Goal: Task Accomplishment & Management: Manage account settings

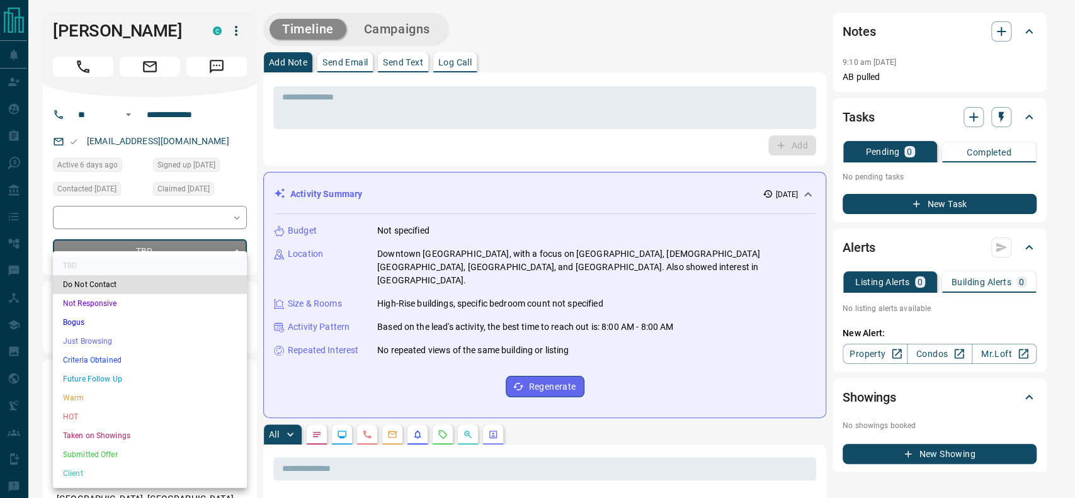
click at [120, 357] on li "Criteria Obtained" at bounding box center [150, 360] width 194 height 19
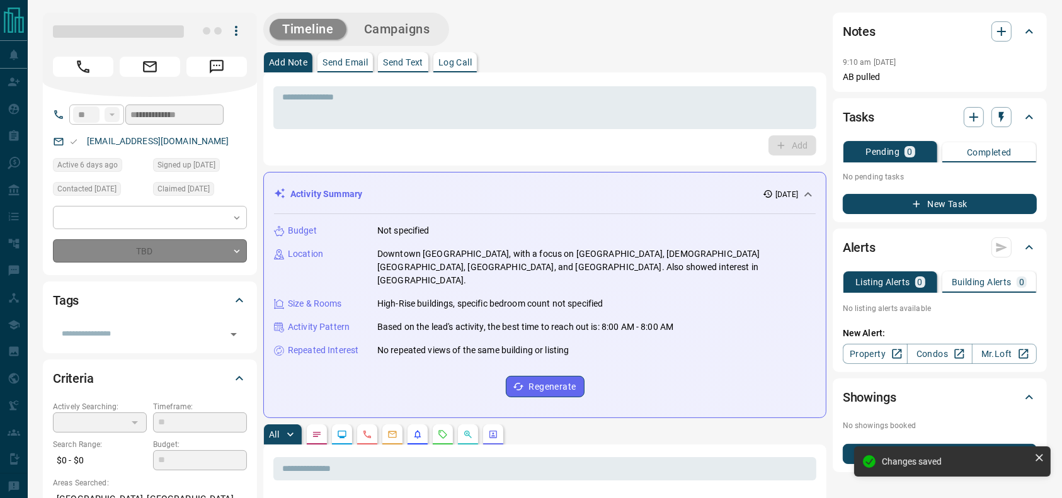
type input "*"
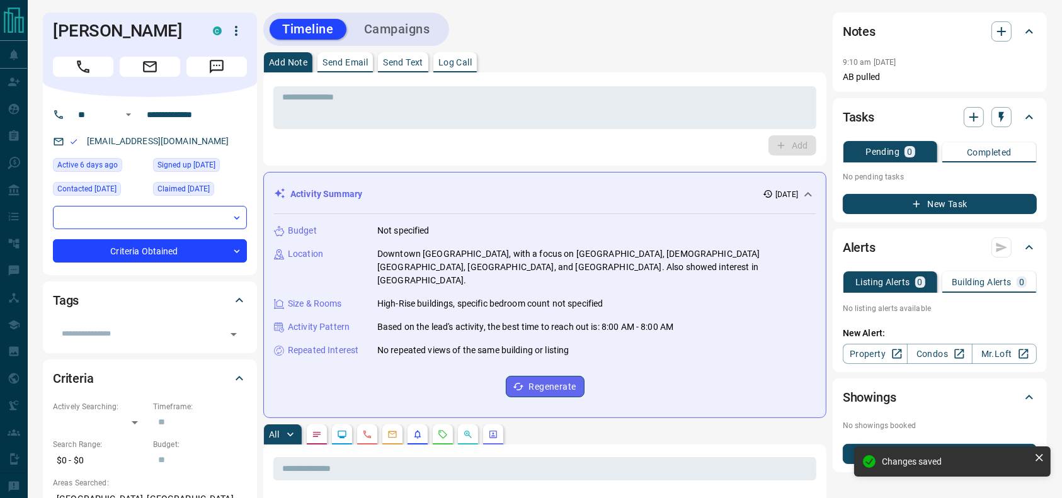
click at [607, 70] on div "Add Note Send Email Send Text Log Call" at bounding box center [544, 62] width 563 height 20
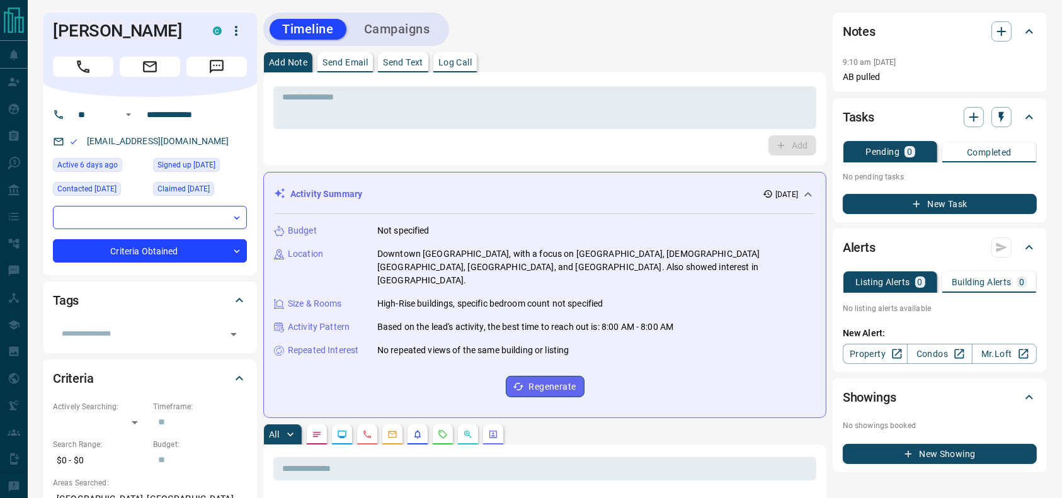
click at [84, 79] on div "[PERSON_NAME] C" at bounding box center [150, 55] width 214 height 84
click at [84, 78] on div "[PERSON_NAME] C" at bounding box center [150, 55] width 214 height 84
click at [84, 76] on div "[PERSON_NAME] C" at bounding box center [150, 55] width 214 height 84
click at [84, 75] on button "Call" at bounding box center [83, 67] width 60 height 20
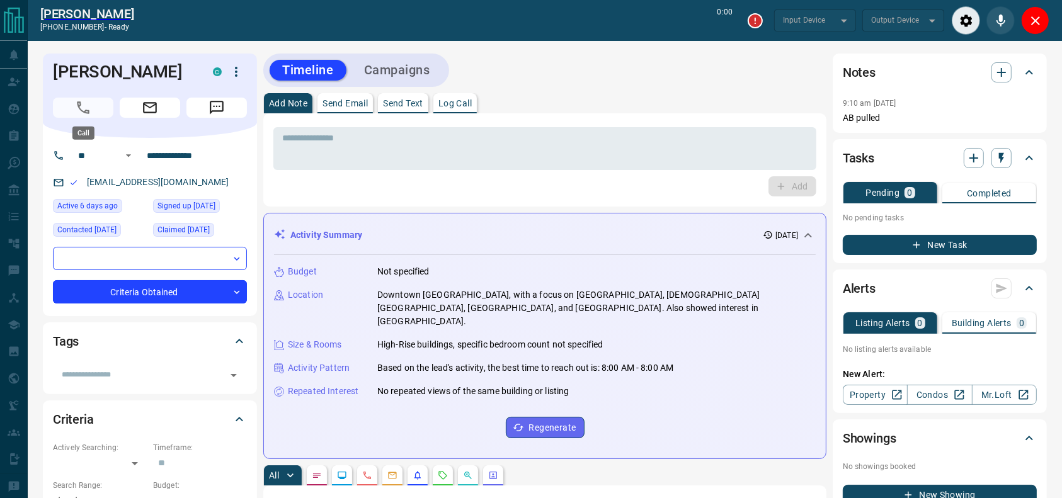
type input "*******"
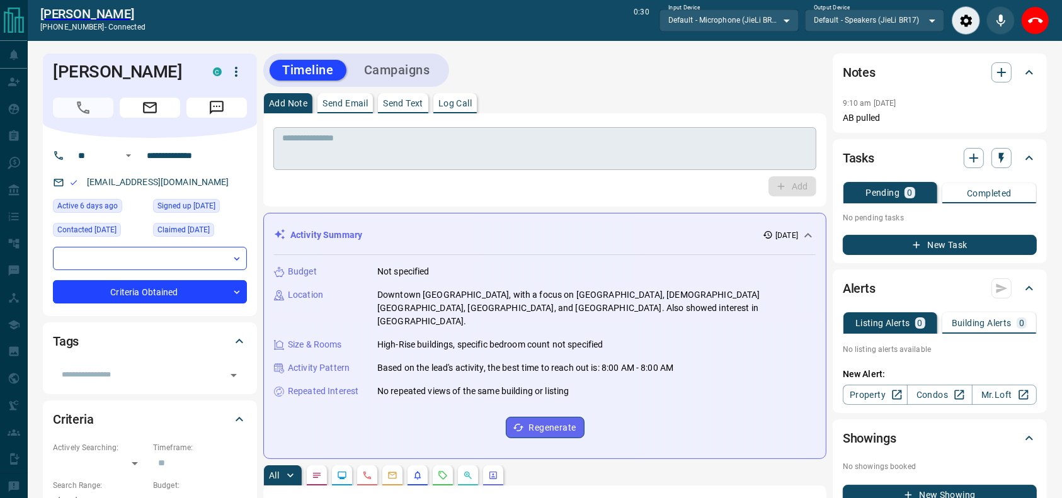
click at [418, 148] on textarea at bounding box center [544, 149] width 525 height 32
click at [1053, 26] on div "[PERSON_NAME] [PHONE_NUMBER] - connected 1:10 Input Device Default - Microphone…" at bounding box center [545, 20] width 1034 height 41
click at [1035, 19] on icon "End Call" at bounding box center [1035, 20] width 15 height 15
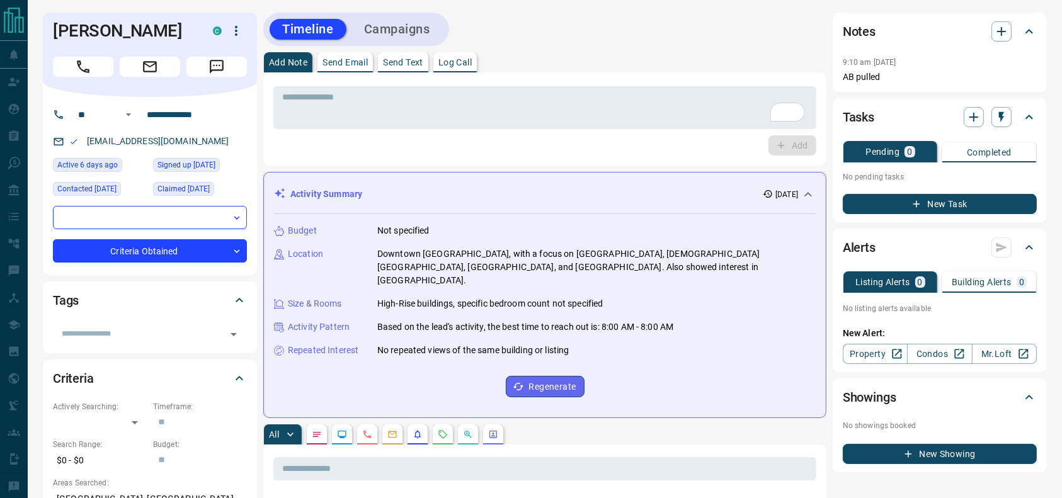
click at [698, 83] on div "* ​" at bounding box center [544, 106] width 543 height 47
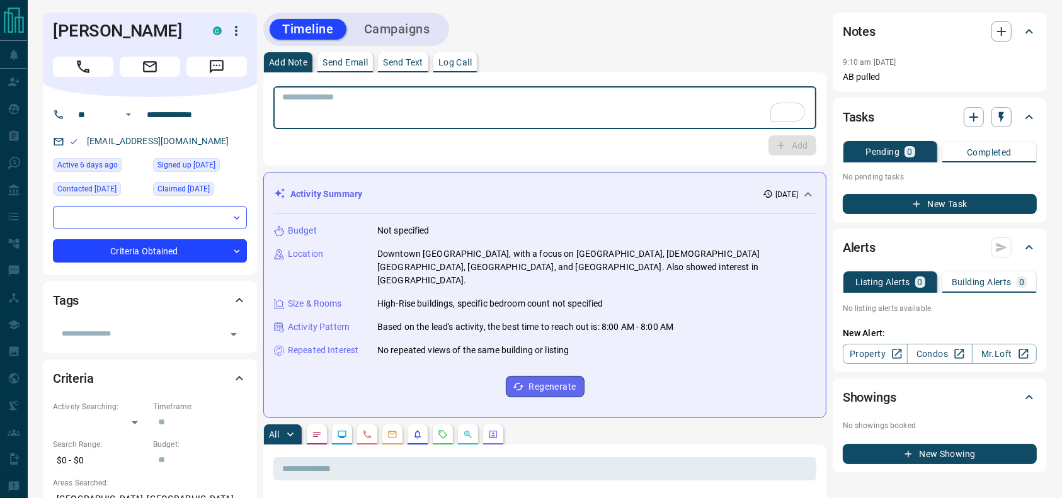
drag, startPoint x: 683, startPoint y: 105, endPoint x: 677, endPoint y: 110, distance: 8.0
click at [678, 110] on textarea "To enrich screen reader interactions, please activate Accessibility in Grammarl…" at bounding box center [544, 108] width 525 height 32
type textarea "**********"
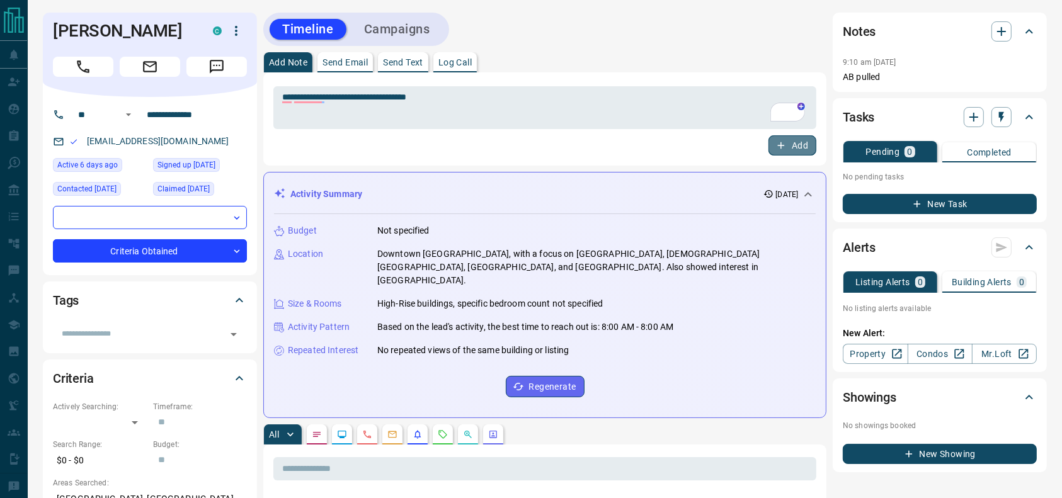
click at [795, 144] on button "Add" at bounding box center [792, 145] width 48 height 20
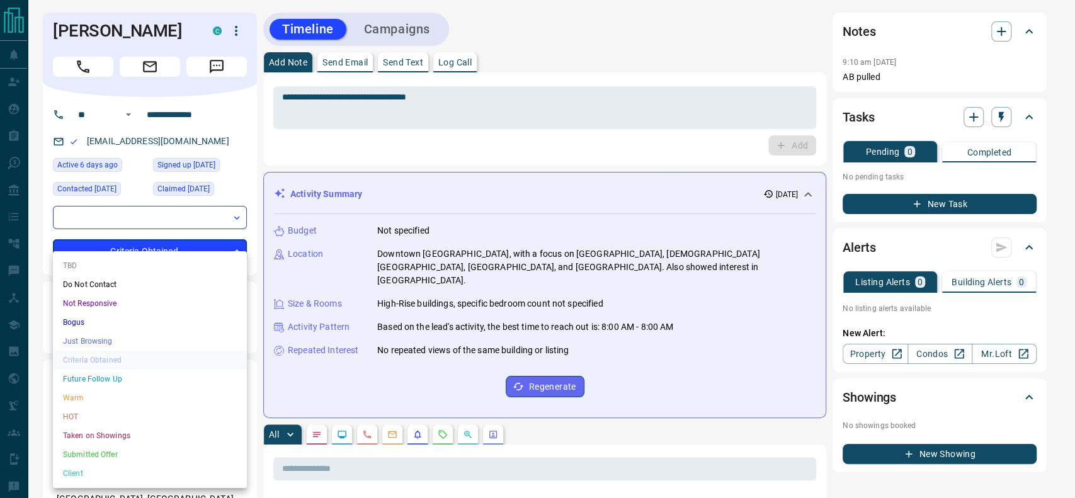
click at [101, 212] on div at bounding box center [537, 249] width 1075 height 498
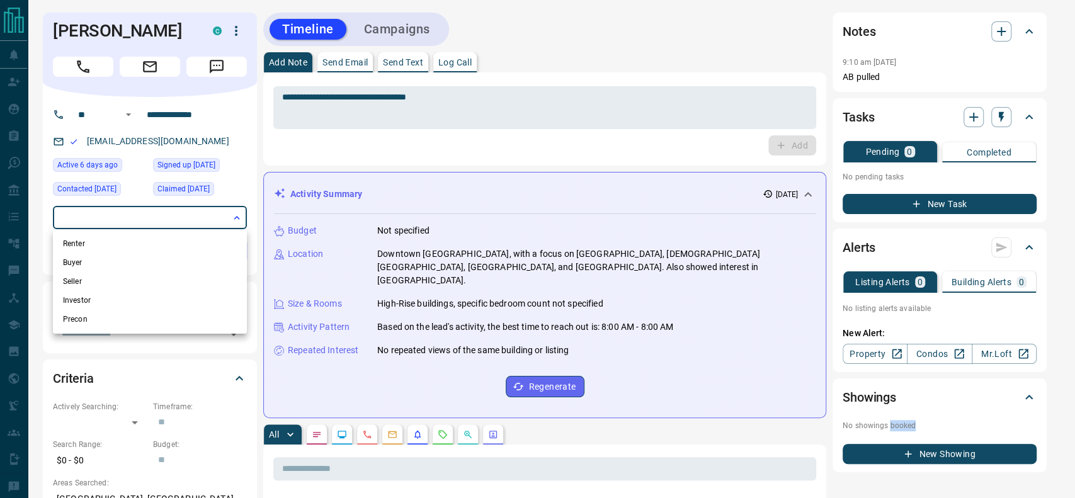
drag, startPoint x: 86, startPoint y: 249, endPoint x: 81, endPoint y: 261, distance: 13.0
click at [84, 256] on ul "Renter Buyer Seller Investor Precon" at bounding box center [150, 281] width 194 height 105
click at [81, 261] on li "Buyer" at bounding box center [150, 262] width 194 height 19
type input "**********"
